Goal: Transaction & Acquisition: Subscribe to service/newsletter

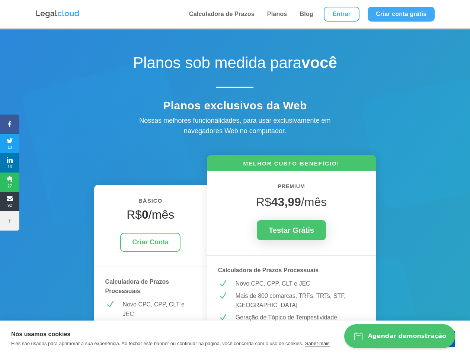
click at [10, 124] on icon at bounding box center [9, 124] width 19 height 6
click at [10, 144] on span "13" at bounding box center [9, 144] width 19 height 12
click at [10, 163] on span "13" at bounding box center [9, 163] width 19 height 12
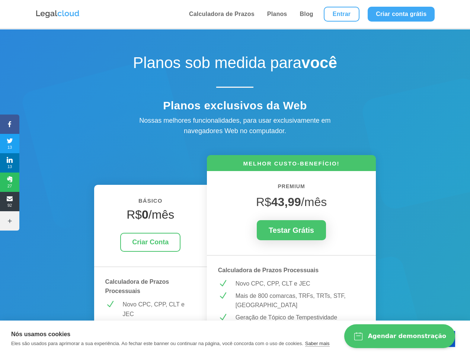
click at [10, 182] on span "27" at bounding box center [9, 182] width 19 height 12
click at [10, 202] on span "92" at bounding box center [9, 202] width 19 height 12
click at [10, 221] on icon at bounding box center [9, 221] width 19 height 6
